Goal: Task Accomplishment & Management: Manage account settings

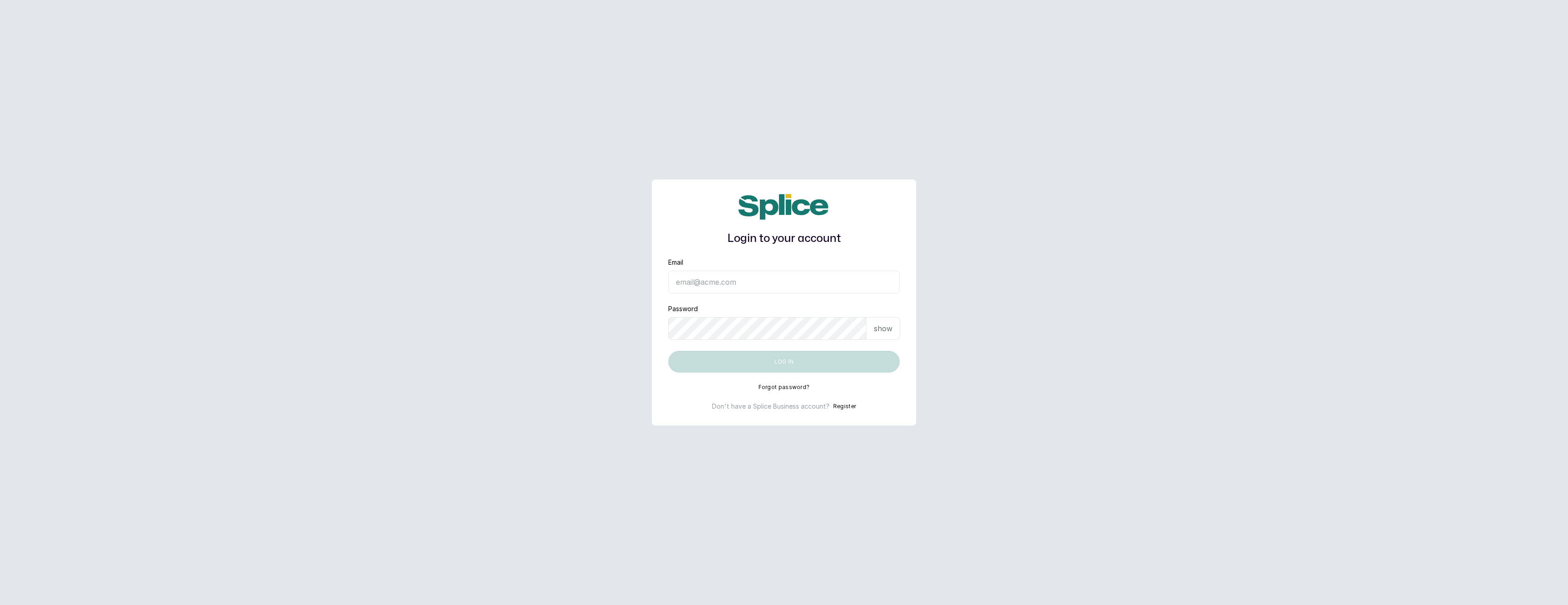
click at [869, 289] on input "Email" at bounding box center [784, 282] width 231 height 23
type input "layo@withsplice.com"
click at [805, 368] on button "Log in" at bounding box center [784, 362] width 231 height 22
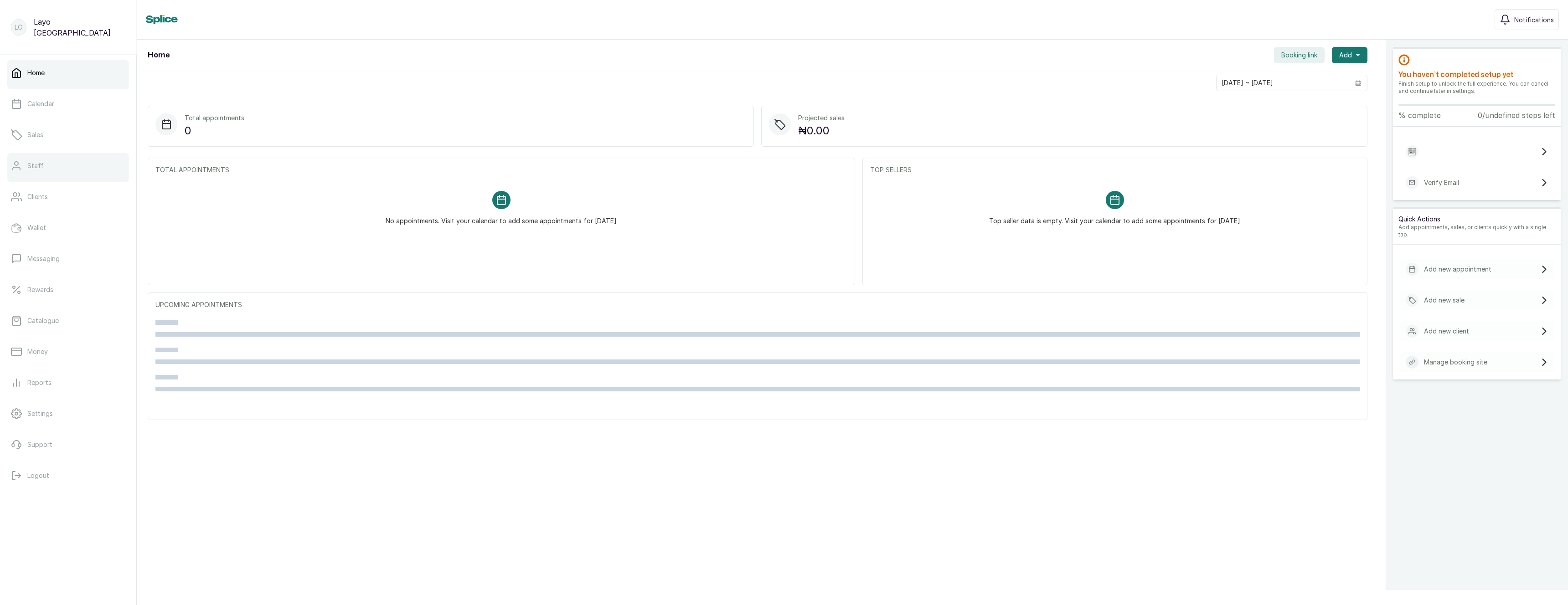
click at [37, 164] on p "Staff" at bounding box center [35, 166] width 16 height 9
